Goal: Complete application form: Complete application form

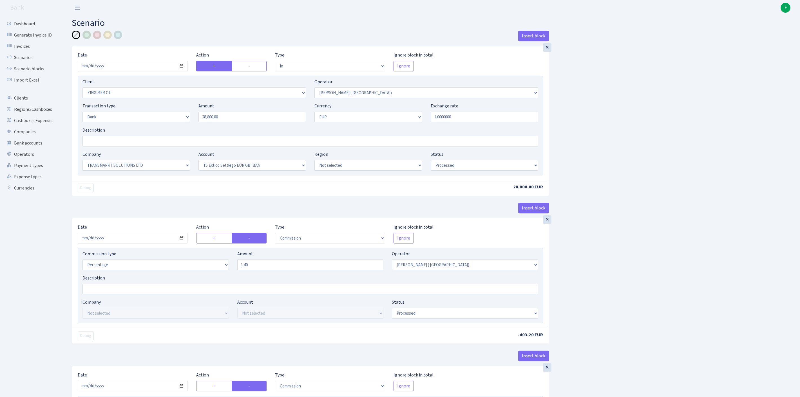
select select "in"
select select "3076"
select select "131"
select select "2"
select select "1"
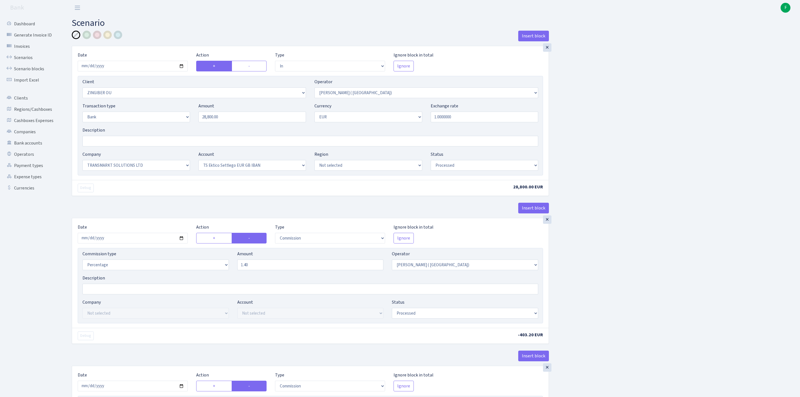
select select "25"
select select "73"
select select "processed"
select select "commission"
select select "131"
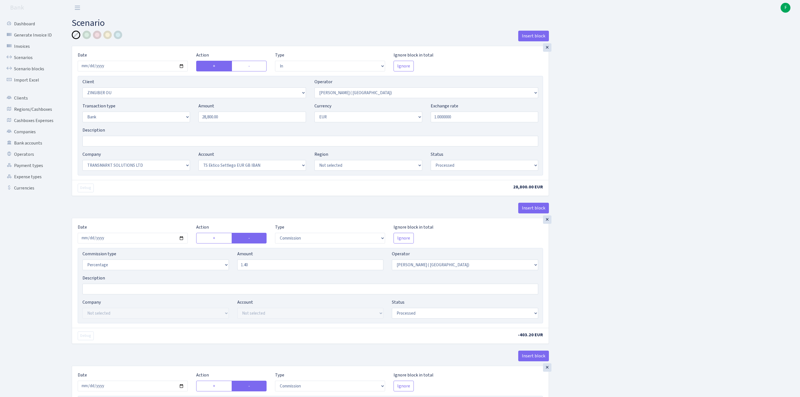
select select "processed"
select select "commission"
select select "1"
select select "25"
select select "73"
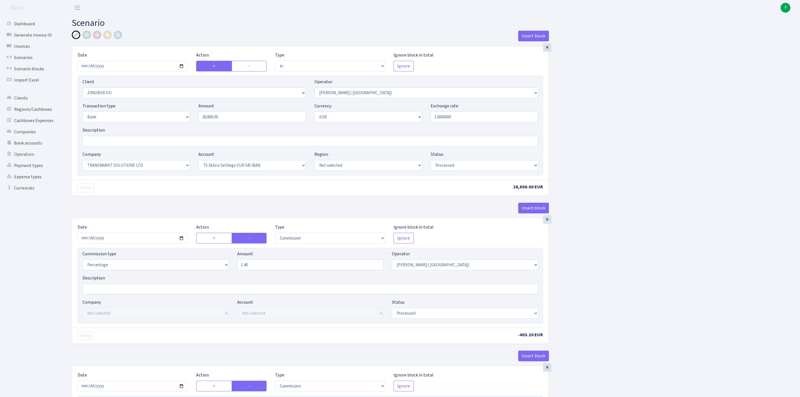
select select "processed"
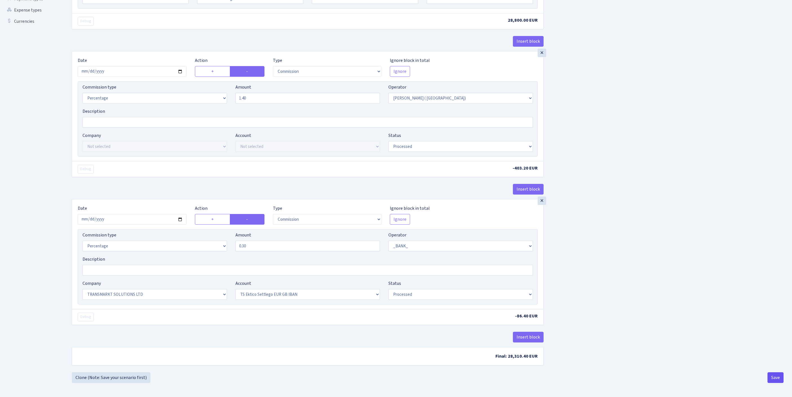
click at [772, 379] on button "Save" at bounding box center [775, 378] width 16 height 11
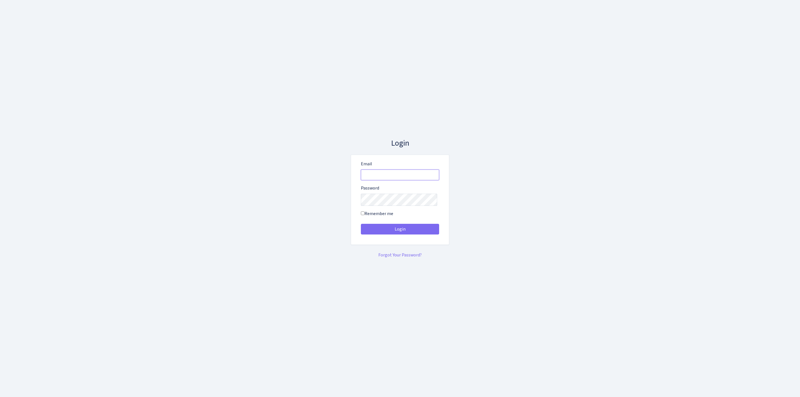
type input "feitan@bank.com"
click at [400, 231] on button "Login" at bounding box center [400, 229] width 78 height 11
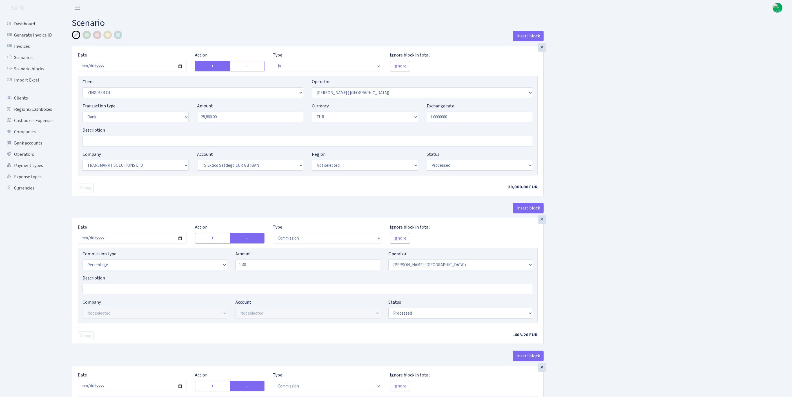
select select "in"
select select "3076"
select select "131"
select select "2"
select select "1"
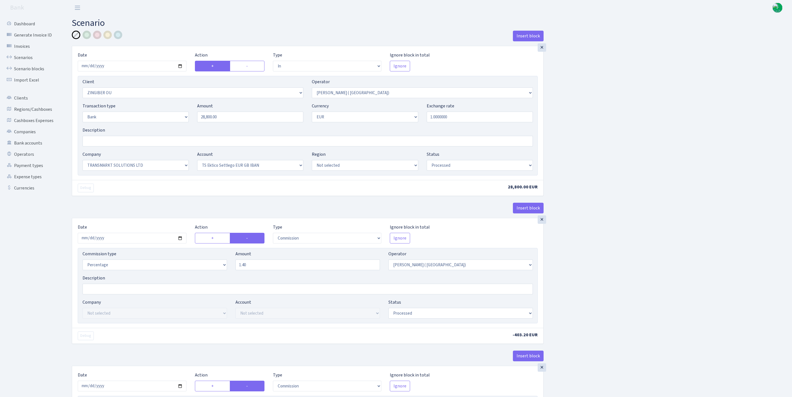
select select "25"
select select "73"
select select "processed"
select select "commission"
select select "131"
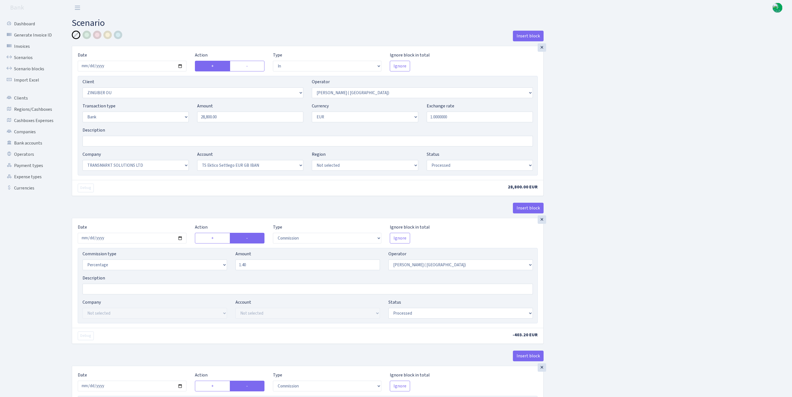
select select "processed"
select select "commission"
select select "1"
select select "25"
select select "73"
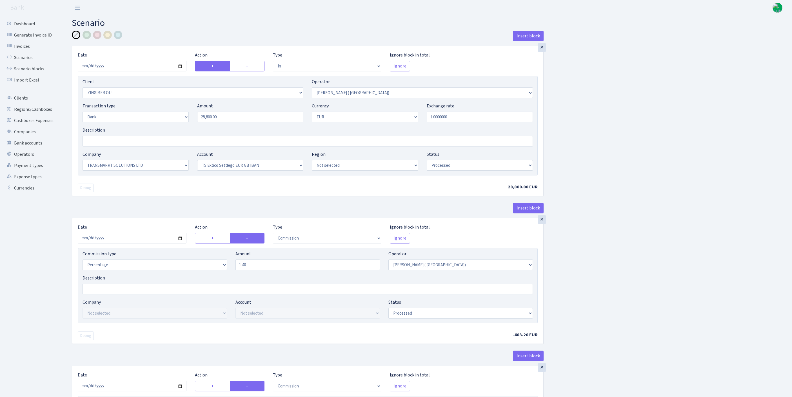
select select "processed"
